Goal: Task Accomplishment & Management: Manage account settings

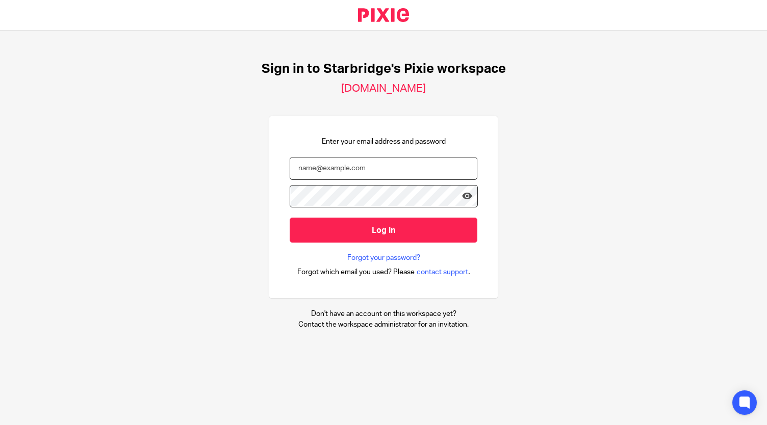
type input "[EMAIL_ADDRESS][DOMAIN_NAME]"
click at [417, 167] on input "[EMAIL_ADDRESS][DOMAIN_NAME]" at bounding box center [384, 168] width 188 height 23
drag, startPoint x: 417, startPoint y: 168, endPoint x: 81, endPoint y: 190, distance: 337.4
click at [81, 190] on div "Sign in to Starbridge's Pixie workspace [DOMAIN_NAME] Enter your email address …" at bounding box center [383, 196] width 767 height 330
type input "[PERSON_NAME][EMAIL_ADDRESS][DOMAIN_NAME]"
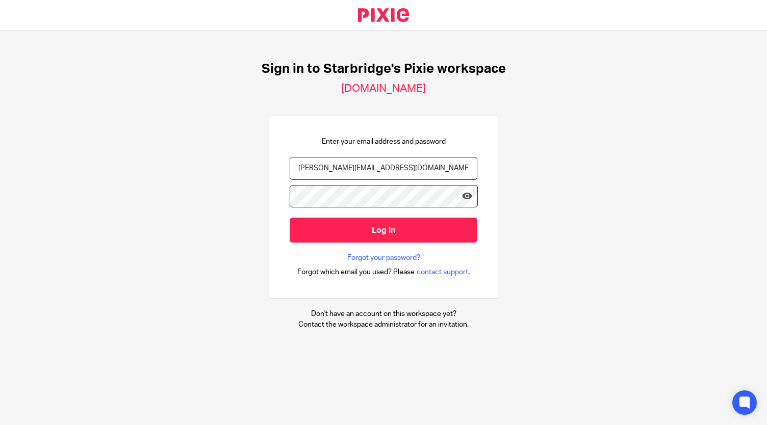
click at [104, 196] on div "Sign in to Starbridge's Pixie workspace [DOMAIN_NAME] Enter your email address …" at bounding box center [383, 196] width 767 height 330
click at [196, 269] on div "Sign in to Starbridge's Pixie workspace [DOMAIN_NAME] Enter your email address …" at bounding box center [383, 196] width 767 height 330
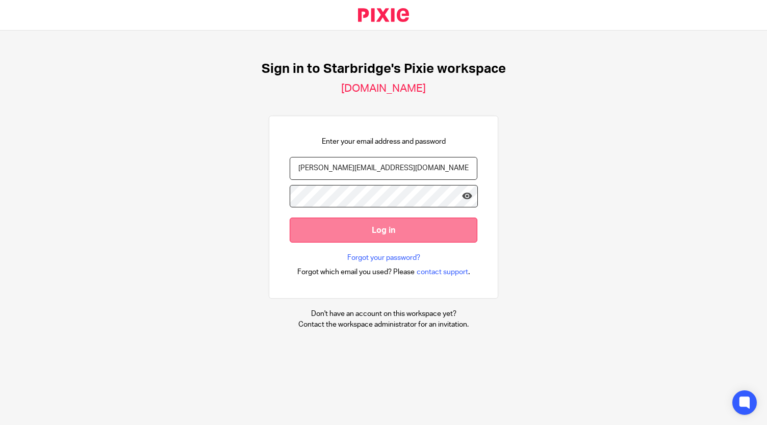
click at [398, 227] on input "Log in" at bounding box center [384, 230] width 188 height 25
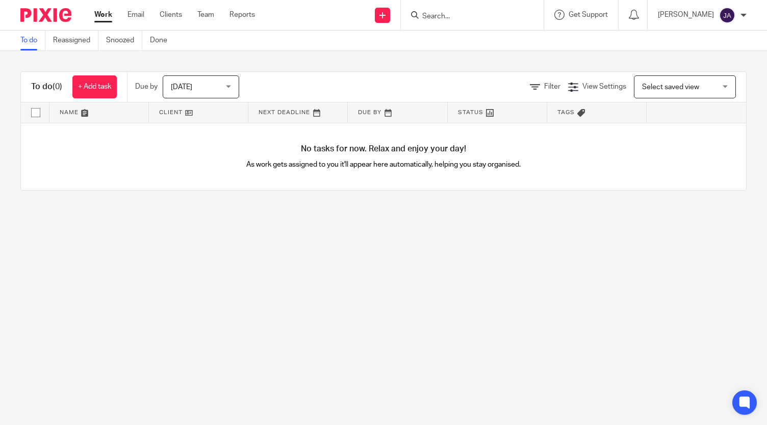
click at [55, 13] on img at bounding box center [45, 15] width 51 height 14
click at [577, 12] on span "Get Support" at bounding box center [588, 14] width 39 height 7
click at [543, 80] on span "Access the academy" at bounding box center [559, 80] width 86 height 11
click at [26, 15] on img at bounding box center [45, 15] width 51 height 14
click at [237, 17] on link "Reports" at bounding box center [243, 15] width 26 height 10
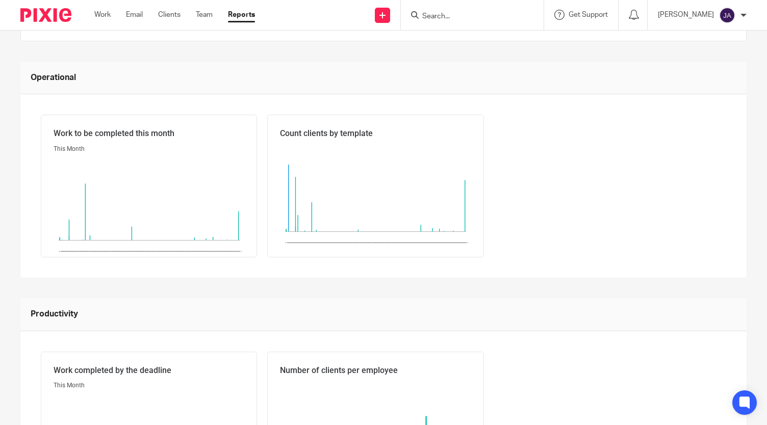
scroll to position [306, 0]
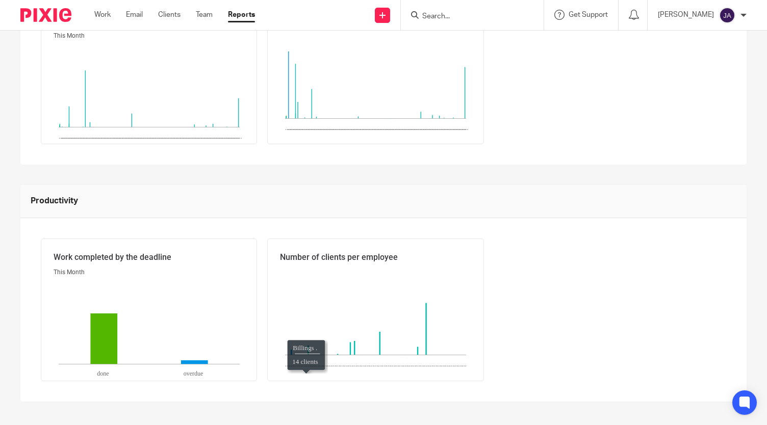
click at [317, 296] on rect at bounding box center [375, 314] width 181 height 82
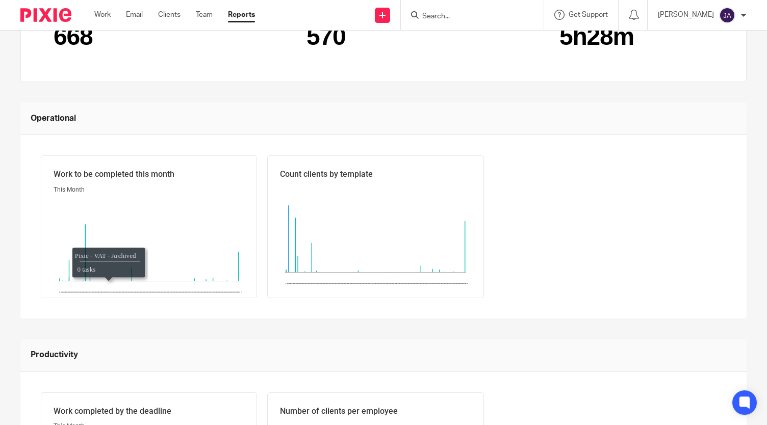
scroll to position [0, 0]
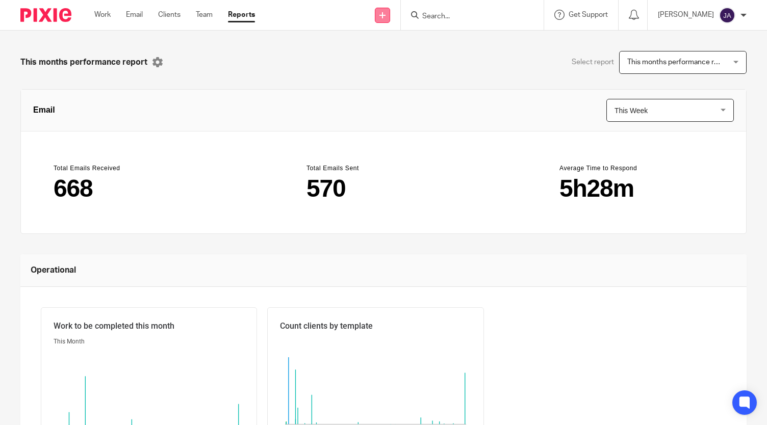
click at [380, 14] on icon at bounding box center [383, 15] width 6 height 6
click at [740, 8] on div "[PERSON_NAME]" at bounding box center [702, 15] width 89 height 16
click at [360, 77] on div "This months performance report Select report This months performance report Thi…" at bounding box center [383, 379] width 726 height 657
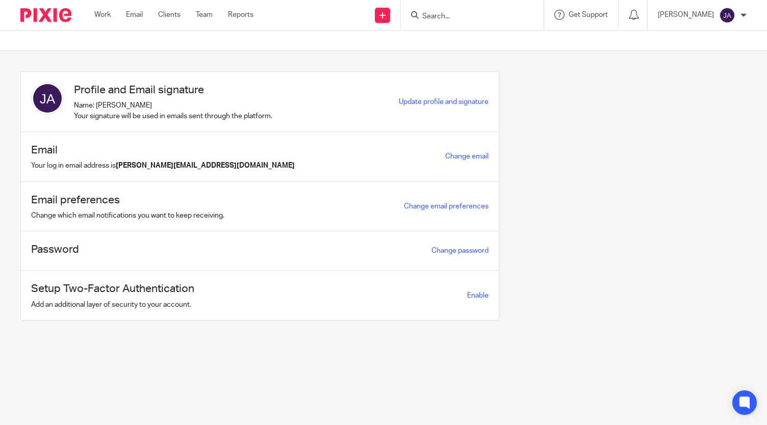
click at [744, 19] on div "[PERSON_NAME]" at bounding box center [702, 15] width 89 height 16
click at [713, 42] on span "My profile" at bounding box center [704, 40] width 32 height 7
click at [639, 114] on div "Profile and Email signature Name: Jayden Adeshugba Your signature will be used …" at bounding box center [376, 203] width 742 height 265
click at [638, 113] on div "Profile and Email signature Name: Jayden Adeshugba Your signature will be used …" at bounding box center [376, 203] width 742 height 265
click at [207, 10] on link "Team" at bounding box center [204, 15] width 17 height 10
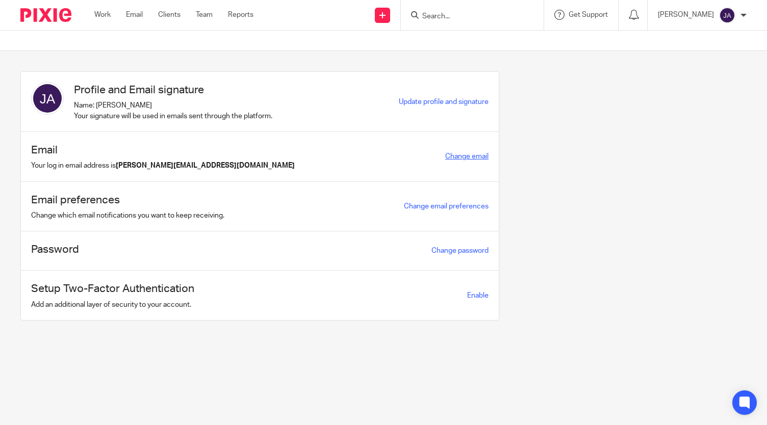
click at [460, 157] on link "Change email" at bounding box center [466, 156] width 43 height 7
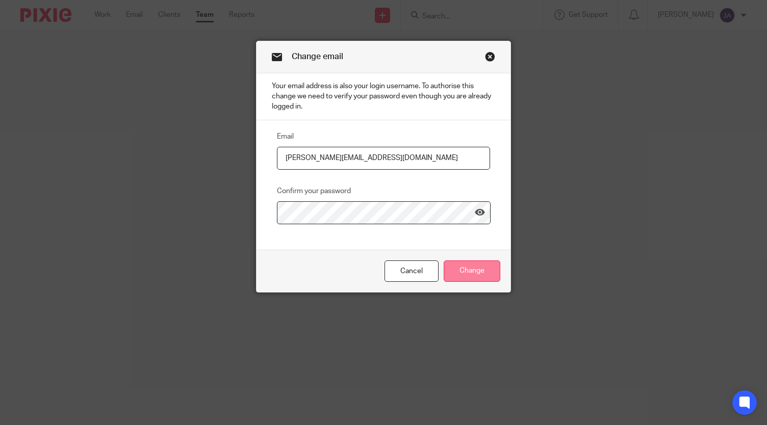
click at [476, 279] on input "Change" at bounding box center [472, 272] width 57 height 22
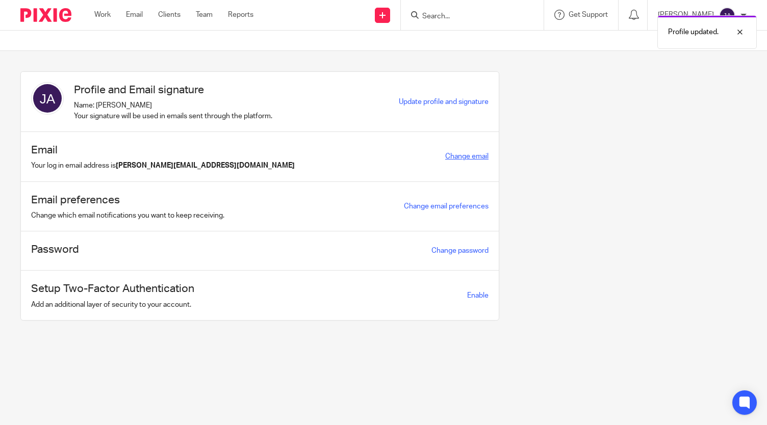
click at [461, 154] on link "Change email" at bounding box center [466, 156] width 43 height 7
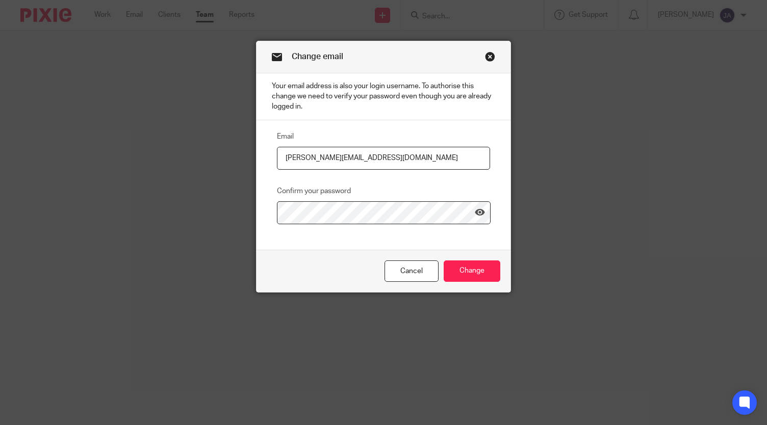
click at [489, 56] on link "Close this dialog window" at bounding box center [490, 59] width 10 height 14
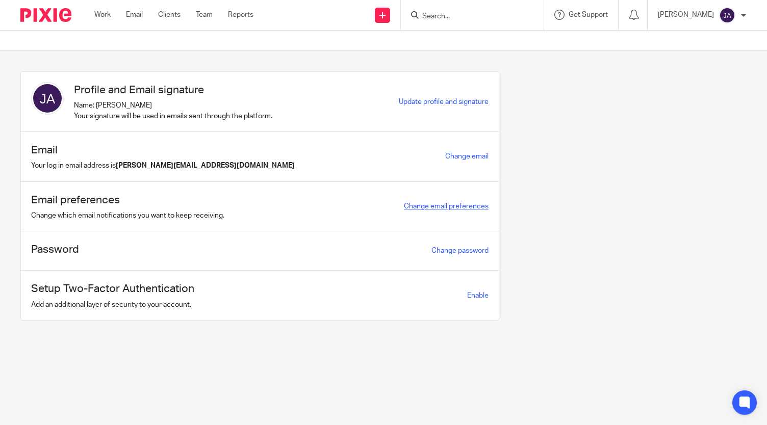
click at [440, 204] on link "Change email preferences" at bounding box center [446, 206] width 85 height 7
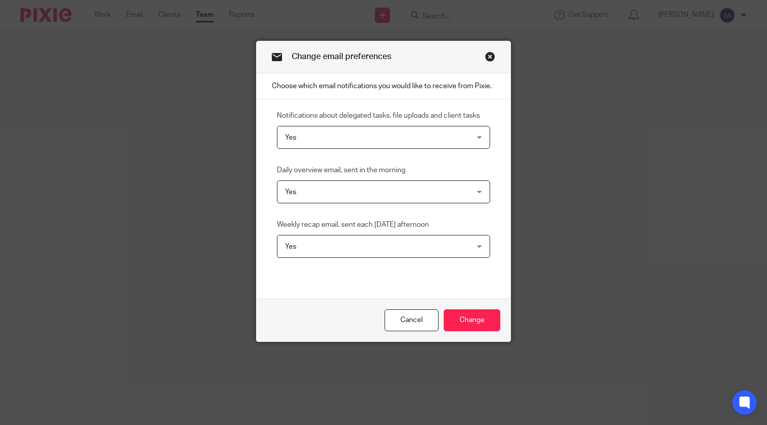
drag, startPoint x: 440, startPoint y: 204, endPoint x: 589, endPoint y: 275, distance: 165.9
click at [604, 271] on div "Change email preferences Choose which email notifications you would like to rec…" at bounding box center [383, 212] width 767 height 425
click at [475, 321] on input "Change" at bounding box center [472, 321] width 57 height 22
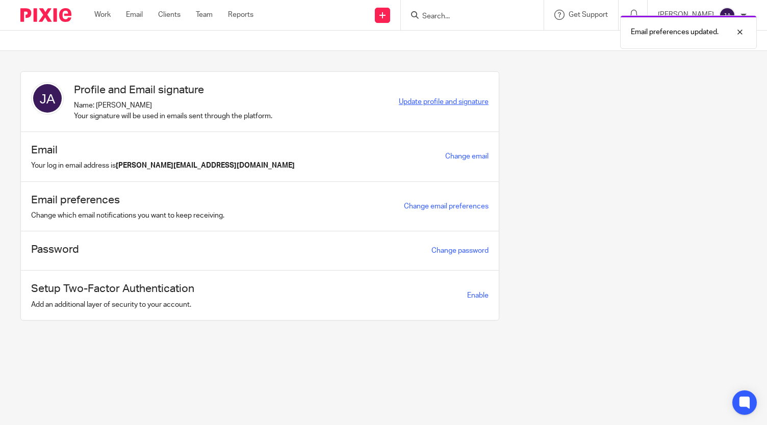
click at [408, 103] on span "Update profile and signature" at bounding box center [444, 101] width 90 height 7
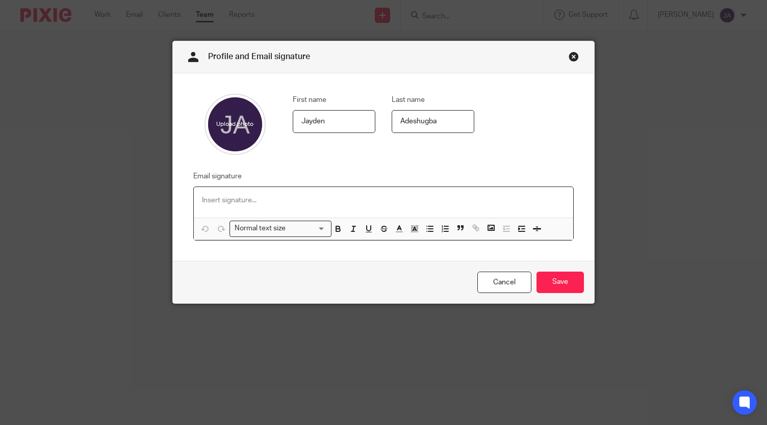
click at [324, 207] on div at bounding box center [383, 202] width 379 height 31
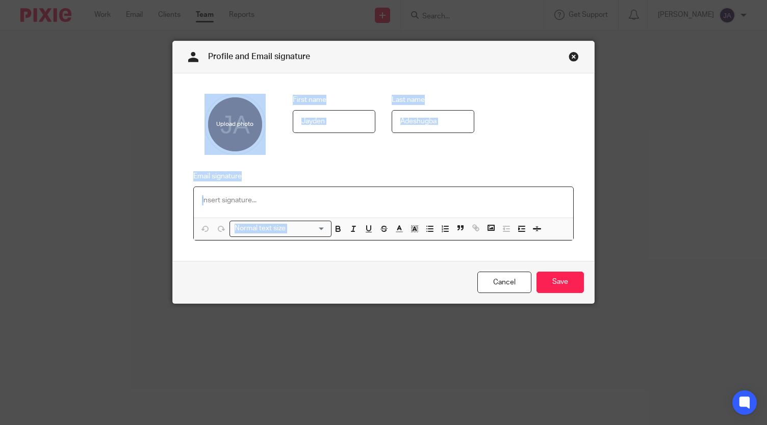
click at [571, 52] on div "Profile and Email signature First name [PERSON_NAME] Last name [GEOGRAPHIC_DATA…" at bounding box center [383, 172] width 422 height 263
click at [570, 57] on link "Close this dialog window" at bounding box center [574, 59] width 10 height 14
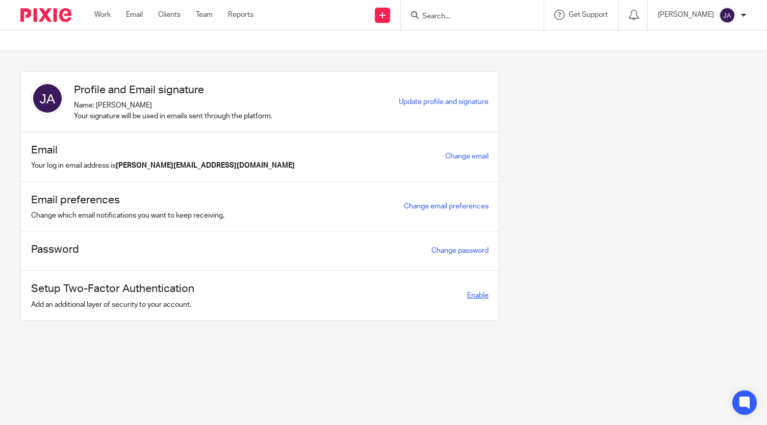
click at [471, 292] on span "Enable" at bounding box center [477, 295] width 21 height 7
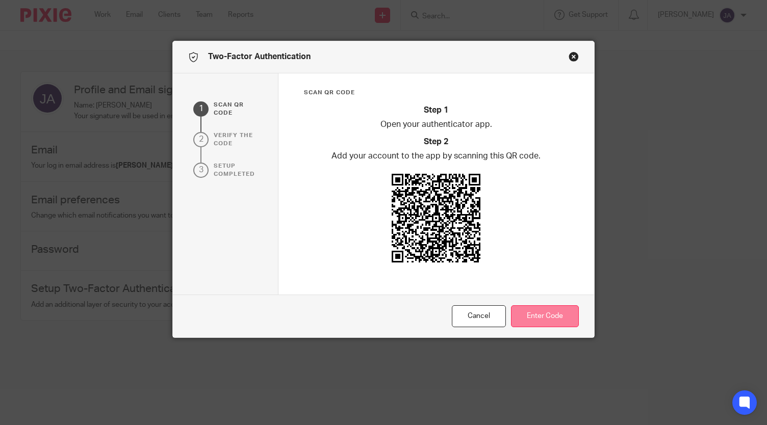
click at [533, 307] on button "Enter Code" at bounding box center [545, 317] width 68 height 22
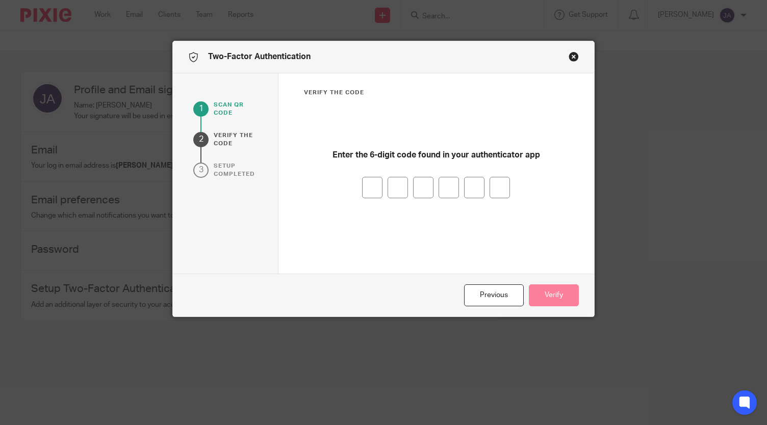
click at [365, 189] on input "number" at bounding box center [372, 187] width 20 height 21
type input "5"
type input "6"
type input "5"
type input "6"
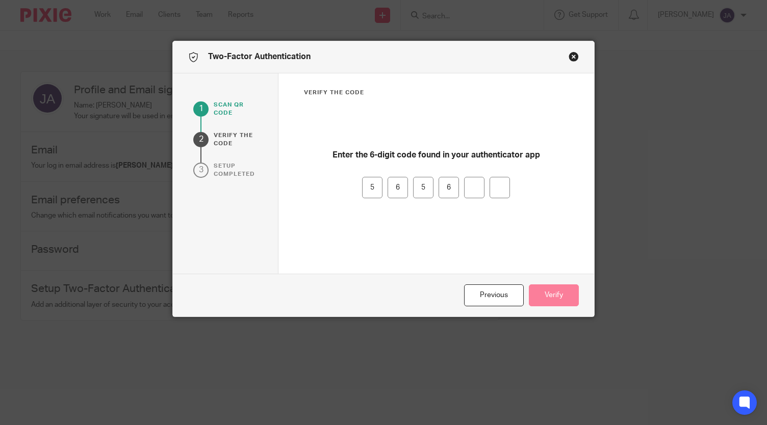
type input "1"
type input "4"
click at [538, 298] on button "Verify" at bounding box center [554, 296] width 50 height 22
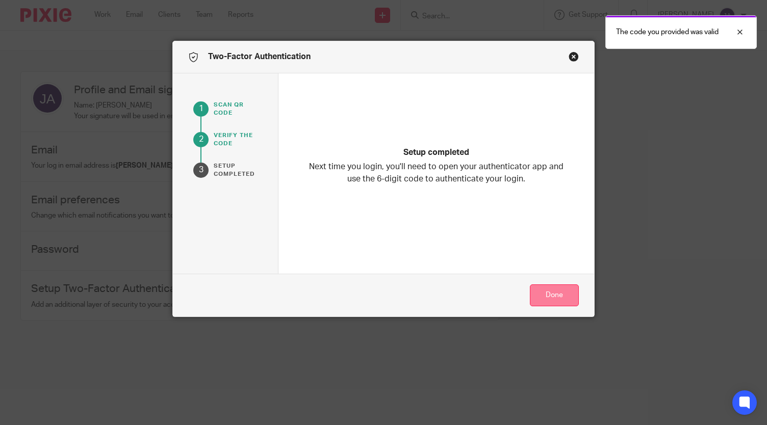
click at [537, 297] on button "Done" at bounding box center [554, 296] width 49 height 22
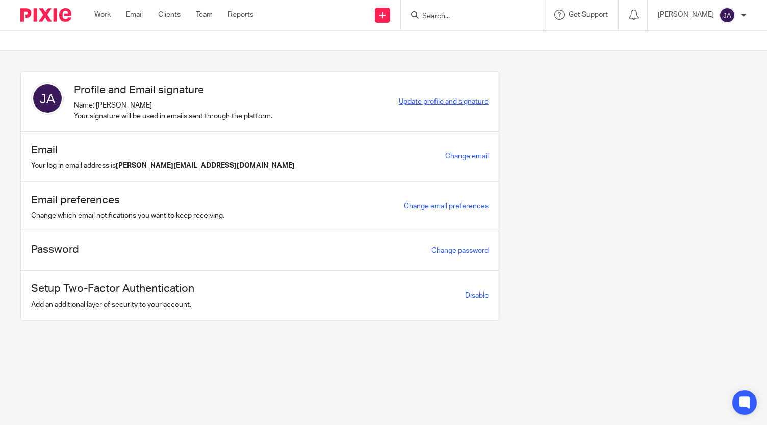
click at [427, 98] on span "Update profile and signature" at bounding box center [444, 101] width 90 height 7
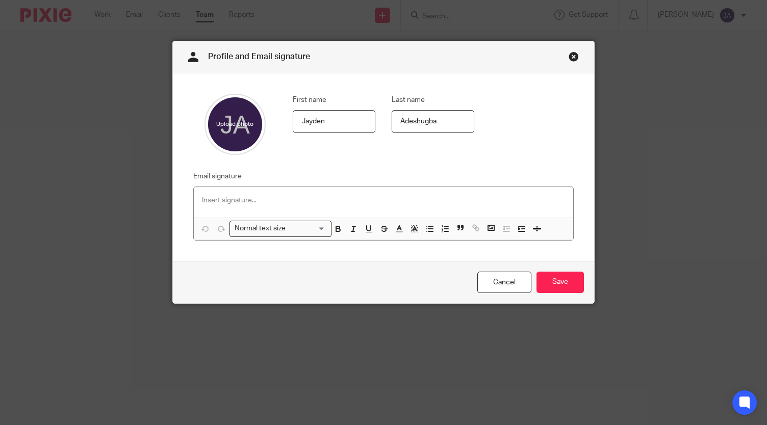
click at [573, 59] on link "Close this dialog window" at bounding box center [574, 59] width 10 height 14
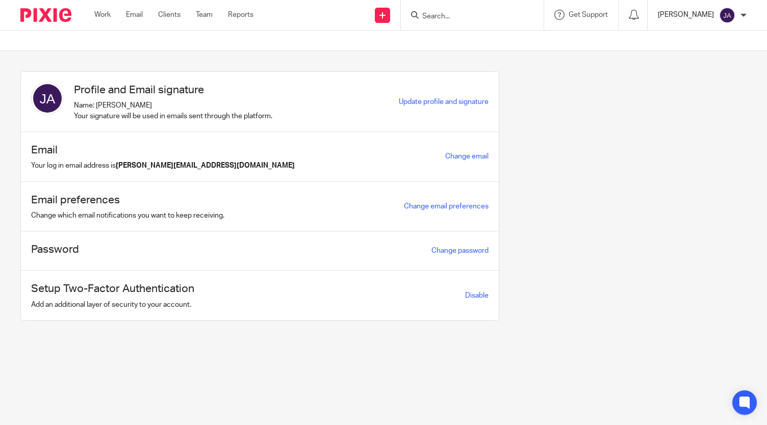
click at [690, 11] on p "[PERSON_NAME]" at bounding box center [686, 15] width 56 height 10
drag, startPoint x: 611, startPoint y: 209, endPoint x: 525, endPoint y: 104, distance: 135.9
click at [618, 208] on div "Profile and Email signature Name: [PERSON_NAME] Your signature will be used in …" at bounding box center [376, 203] width 742 height 265
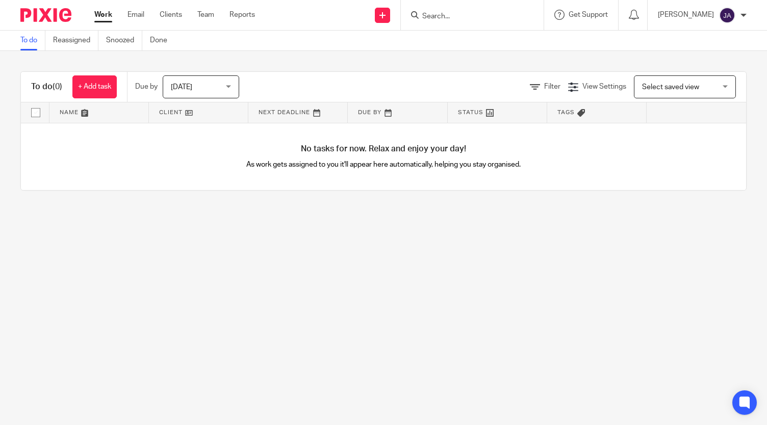
click at [60, 22] on div at bounding box center [42, 15] width 84 height 30
click at [44, 5] on div at bounding box center [42, 15] width 84 height 30
click at [72, 41] on link "Reassigned" at bounding box center [75, 41] width 45 height 20
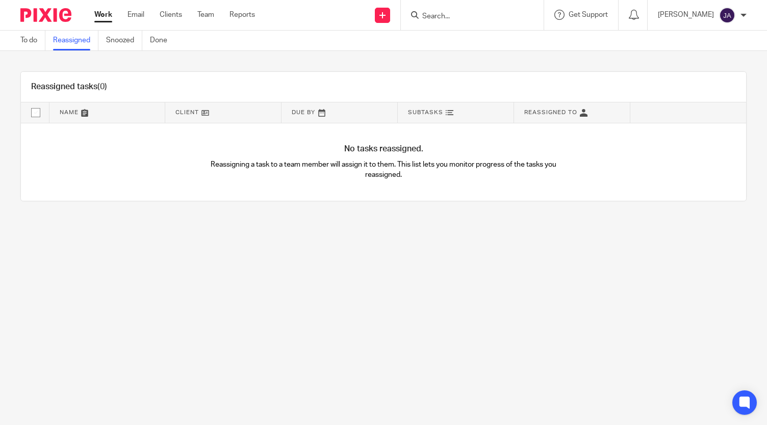
click at [119, 45] on link "Snoozed" at bounding box center [124, 41] width 36 height 20
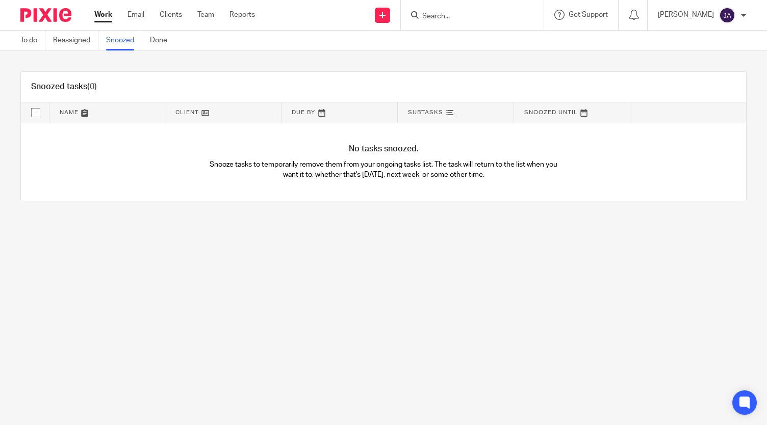
click at [160, 46] on link "Done" at bounding box center [162, 41] width 25 height 20
click at [380, 15] on link at bounding box center [382, 15] width 15 height 15
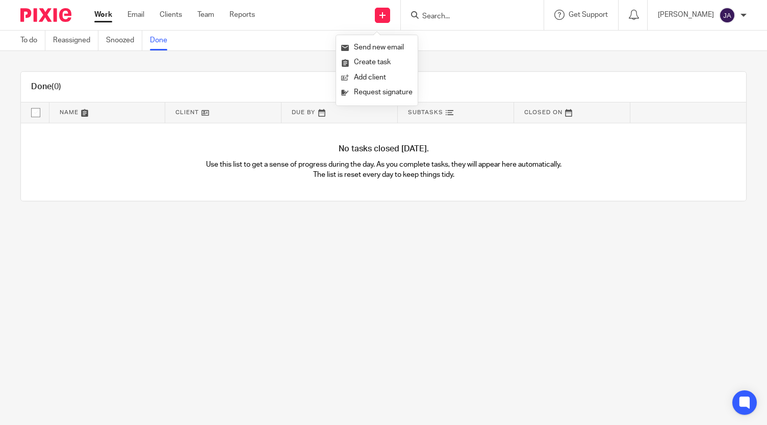
click at [482, 74] on div "Done (0)" at bounding box center [383, 87] width 725 height 31
click at [427, 17] on input "Search" at bounding box center [467, 16] width 92 height 9
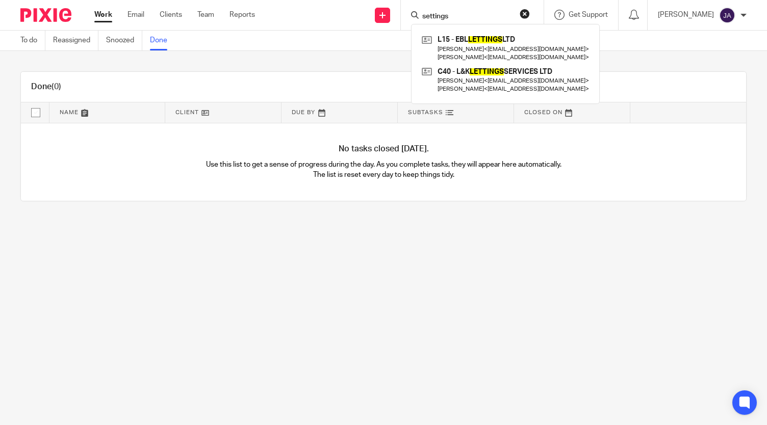
type input "settings"
click at [520, 11] on button "reset" at bounding box center [525, 14] width 10 height 10
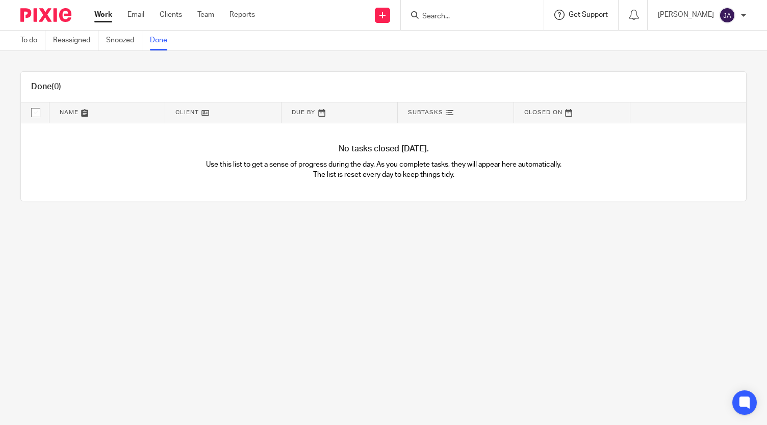
click at [583, 15] on span "Get Support" at bounding box center [588, 14] width 39 height 7
drag, startPoint x: 642, startPoint y: 58, endPoint x: 628, endPoint y: 17, distance: 43.6
click at [641, 51] on main "To do Reassigned Snoozed Done Done (0) Name Client Due By Subtasks Closed On No…" at bounding box center [383, 212] width 767 height 425
click at [629, 12] on icon at bounding box center [634, 15] width 10 height 10
click at [736, 16] on div "[PERSON_NAME]" at bounding box center [702, 15] width 89 height 16
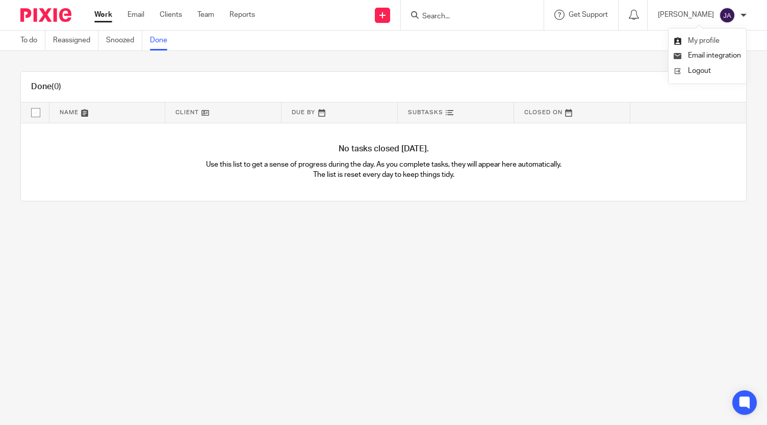
click at [719, 39] on span "My profile" at bounding box center [704, 40] width 32 height 7
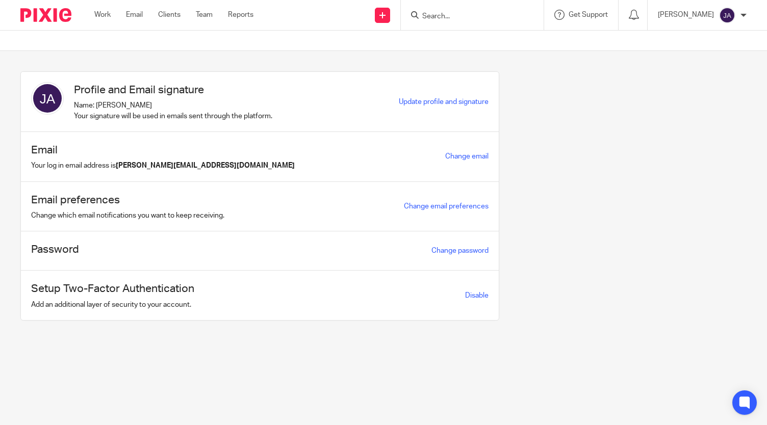
click at [145, 34] on div at bounding box center [383, 41] width 767 height 20
click at [151, 30] on div "Work Email Clients Team Reports Work Email Clients Team Reports Settings" at bounding box center [176, 15] width 185 height 30
click at [735, 11] on div "[PERSON_NAME]" at bounding box center [702, 15] width 89 height 16
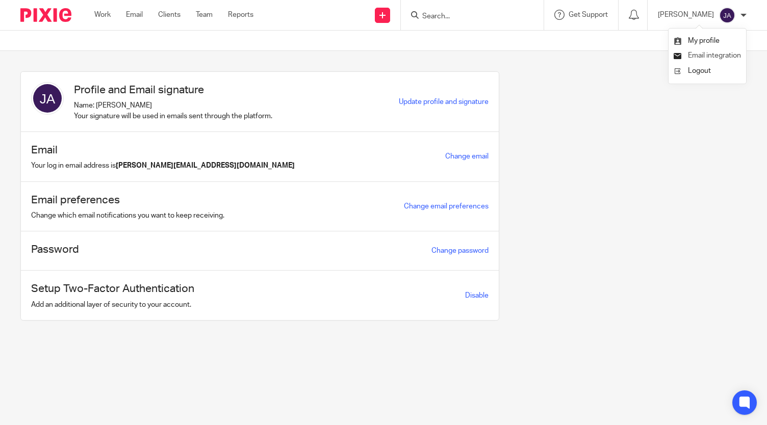
click at [712, 59] on span "Email integration" at bounding box center [714, 55] width 53 height 7
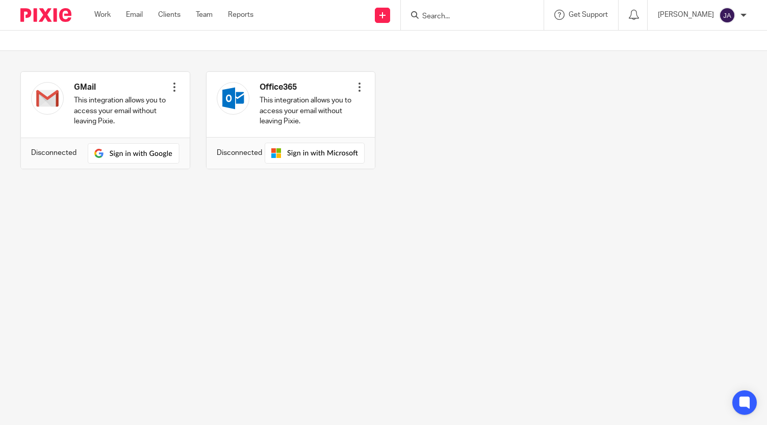
click at [710, 23] on div "[PERSON_NAME] My profile Email integration Logout" at bounding box center [702, 15] width 109 height 30
click at [711, 16] on p "[PERSON_NAME]" at bounding box center [686, 15] width 56 height 10
click at [700, 38] on span "My profile" at bounding box center [704, 40] width 32 height 7
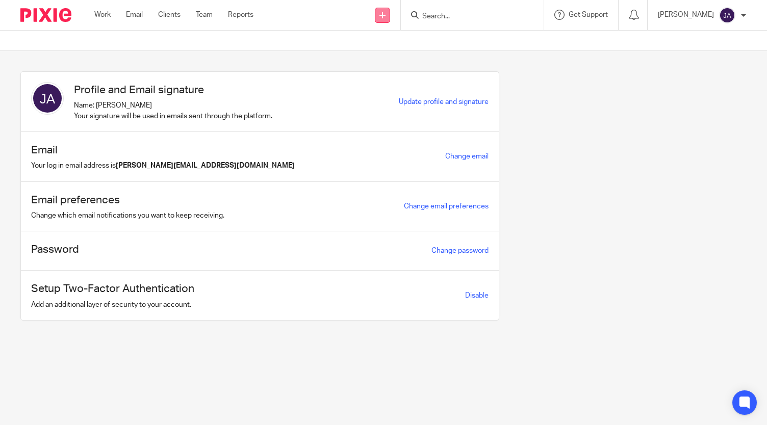
click at [381, 15] on link at bounding box center [382, 15] width 15 height 15
click at [427, 56] on section "Profile and Email signature Name: [PERSON_NAME] Your signature will be used in …" at bounding box center [383, 204] width 767 height 306
